Goal: Transaction & Acquisition: Purchase product/service

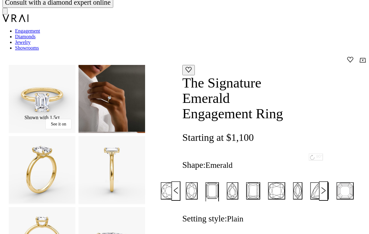
scroll to position [6, 0]
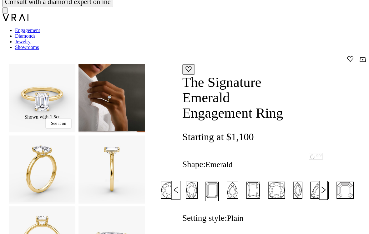
click at [302, 182] on icon "Marquise" at bounding box center [298, 190] width 8 height 16
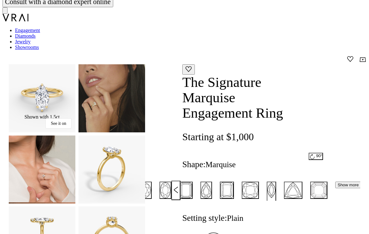
click at [234, 182] on icon "Radiant" at bounding box center [227, 190] width 13 height 16
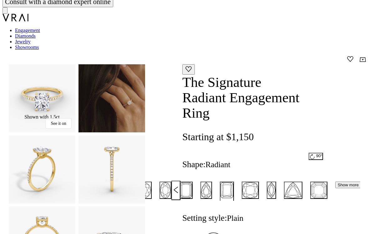
click at [345, 182] on span "Show more" at bounding box center [348, 184] width 21 height 5
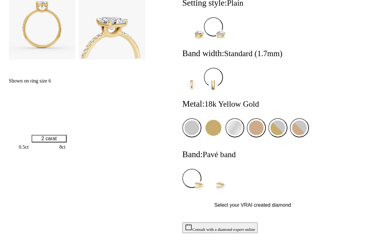
scroll to position [356, 0]
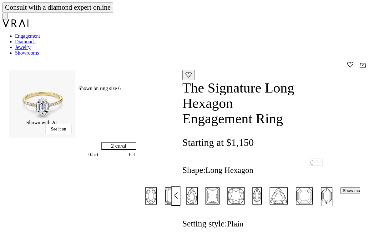
click at [219, 189] on icon "Radiant" at bounding box center [217, 196] width 3 height 14
